Goal: Navigation & Orientation: Find specific page/section

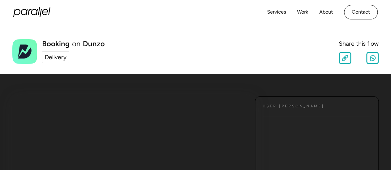
click at [21, 50] on img at bounding box center [24, 51] width 25 height 25
click at [51, 53] on div "Delivery" at bounding box center [56, 57] width 22 height 9
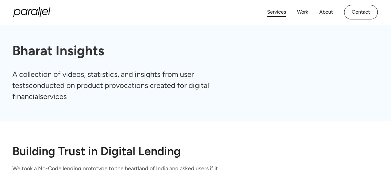
click at [280, 12] on link "Services" at bounding box center [276, 12] width 19 height 9
